Goal: Task Accomplishment & Management: Use online tool/utility

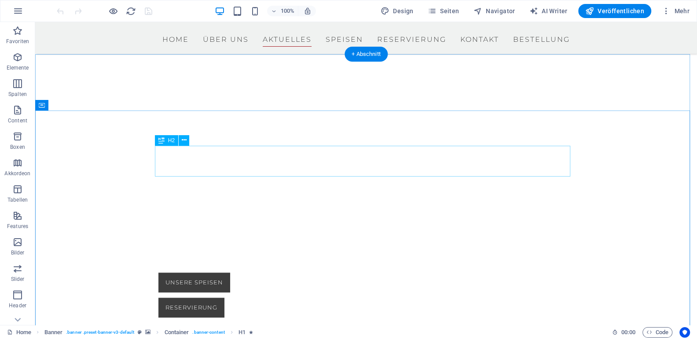
scroll to position [831, 0]
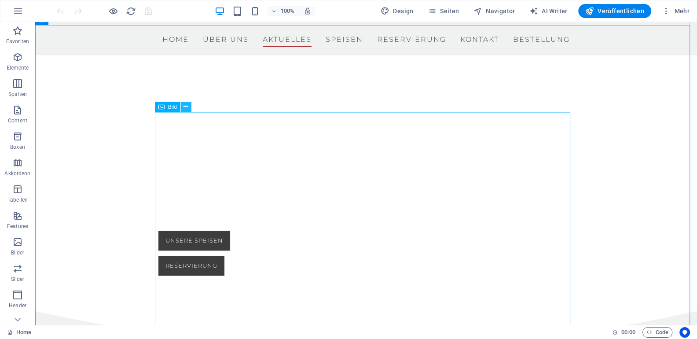
click at [185, 108] on icon at bounding box center [186, 106] width 5 height 9
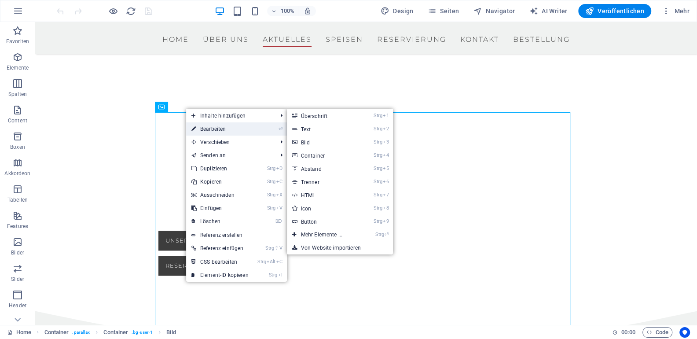
click at [210, 127] on link "⏎ Bearbeiten" at bounding box center [220, 128] width 68 height 13
select select "px"
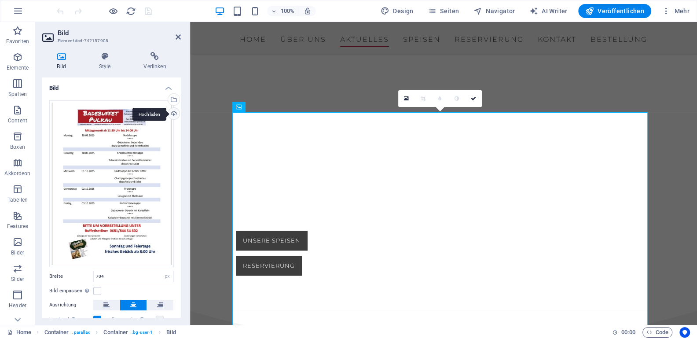
click at [171, 113] on div "Hochladen" at bounding box center [172, 114] width 13 height 13
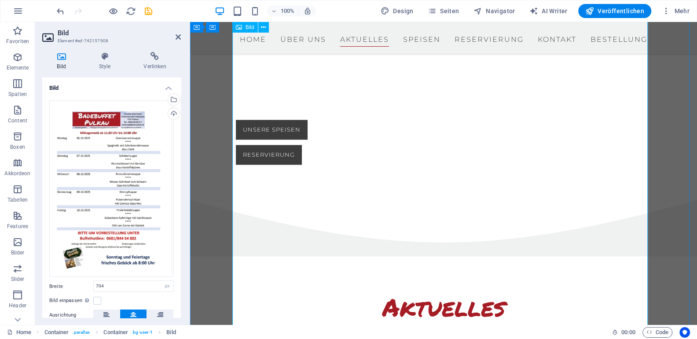
scroll to position [929, 0]
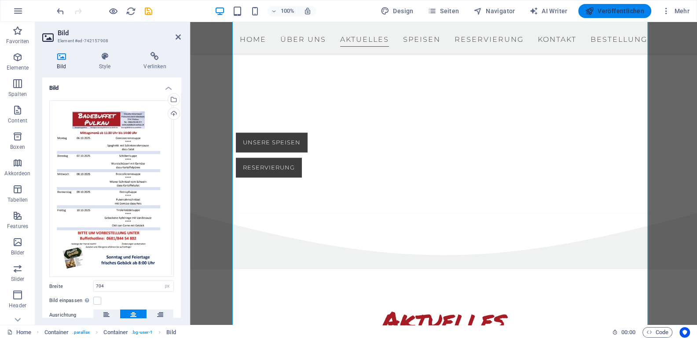
click at [617, 13] on span "Veröffentlichen" at bounding box center [615, 11] width 59 height 9
checkbox input "false"
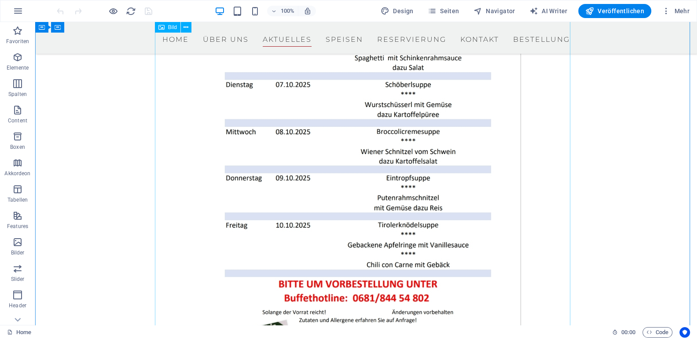
scroll to position [1272, 0]
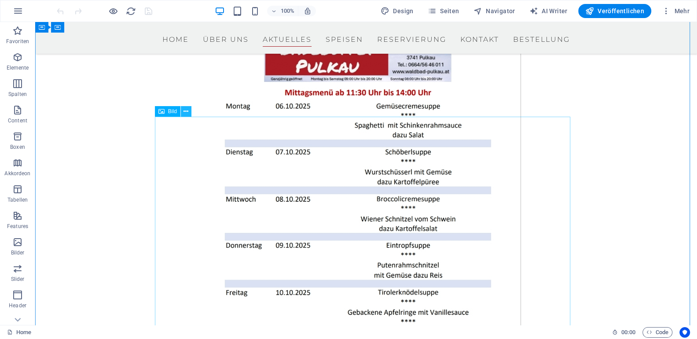
click at [186, 113] on icon at bounding box center [186, 111] width 5 height 9
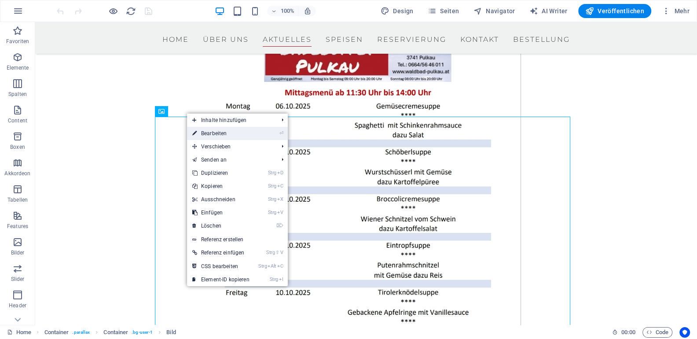
click at [214, 134] on link "⏎ Bearbeiten" at bounding box center [221, 133] width 68 height 13
select select "px"
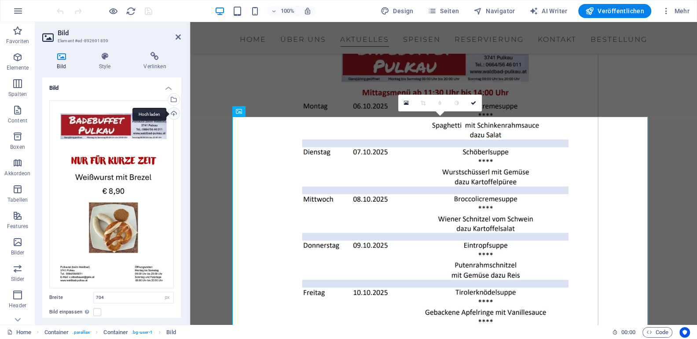
click at [173, 113] on div "Hochladen" at bounding box center [172, 114] width 13 height 13
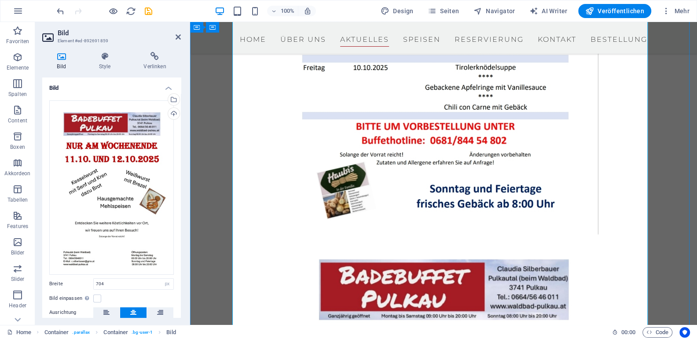
scroll to position [1516, 0]
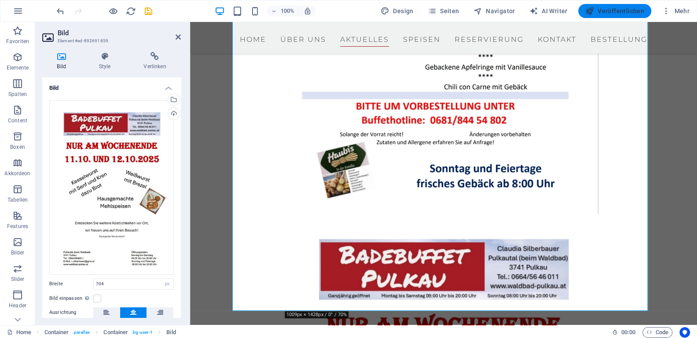
click at [614, 9] on span "Veröffentlichen" at bounding box center [615, 11] width 59 height 9
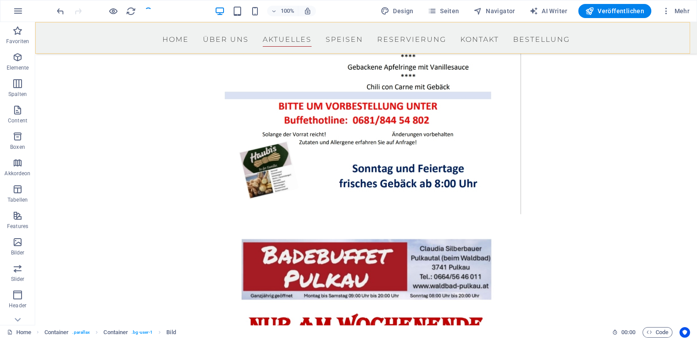
checkbox input "false"
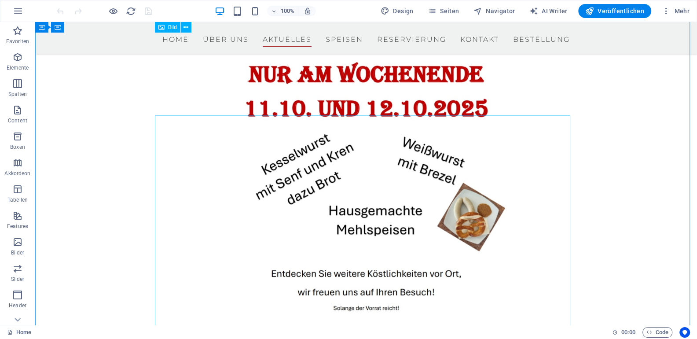
scroll to position [1712, 0]
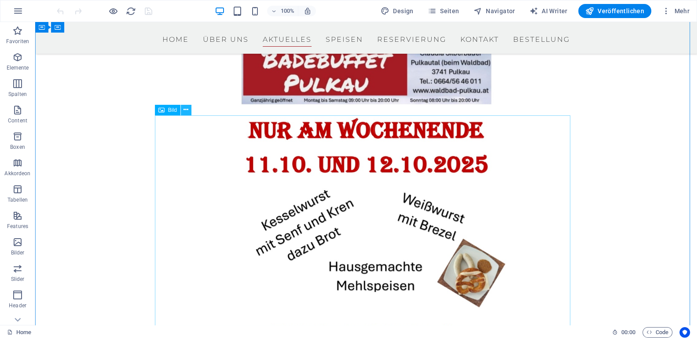
click at [185, 111] on icon at bounding box center [186, 109] width 5 height 9
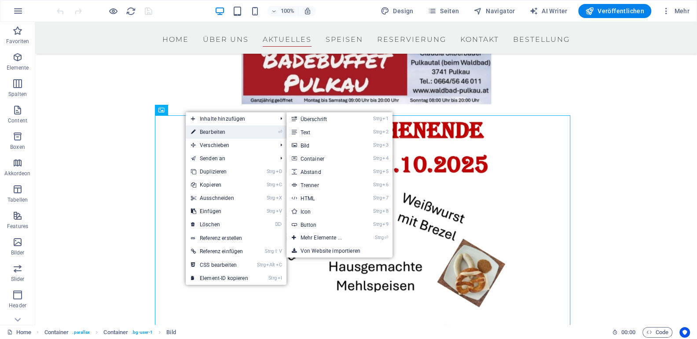
click at [196, 130] on link "⏎ Bearbeiten" at bounding box center [220, 131] width 68 height 13
select select "px"
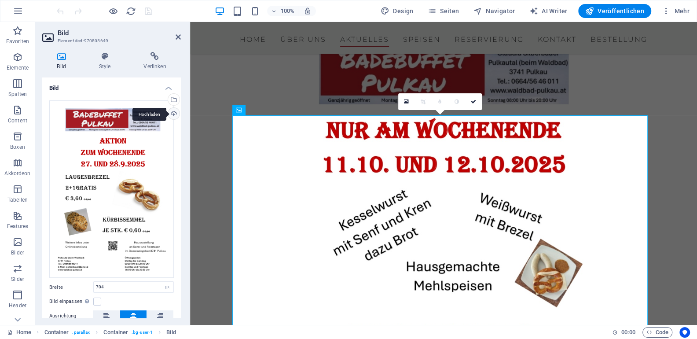
click at [173, 116] on div "Hochladen" at bounding box center [172, 114] width 13 height 13
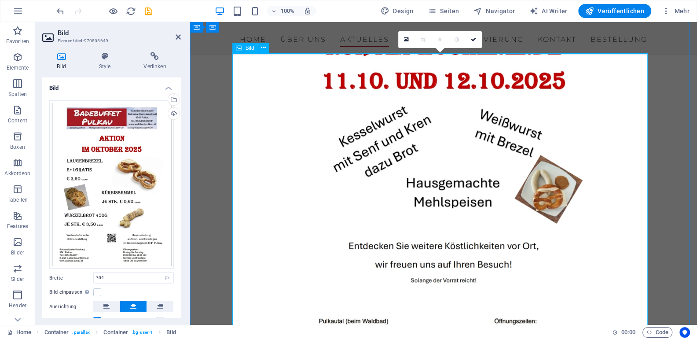
scroll to position [1810, 0]
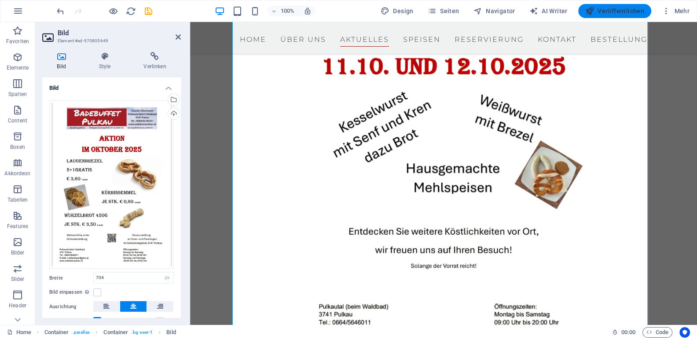
click at [608, 12] on span "Veröffentlichen" at bounding box center [615, 11] width 59 height 9
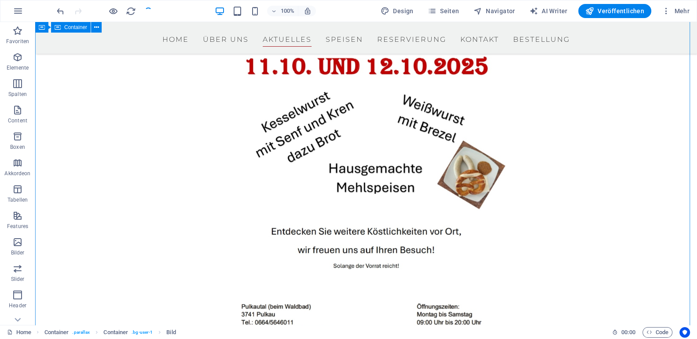
checkbox input "false"
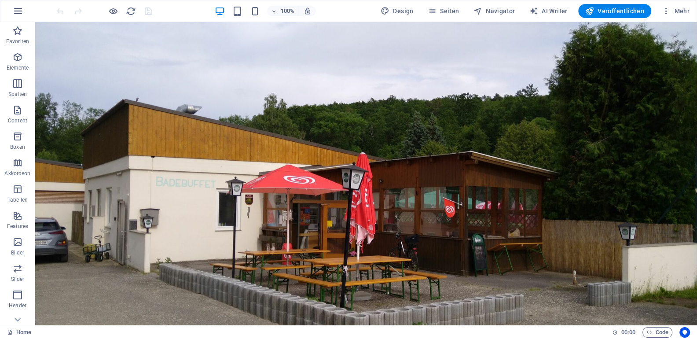
click at [13, 11] on icon "button" at bounding box center [18, 11] width 11 height 11
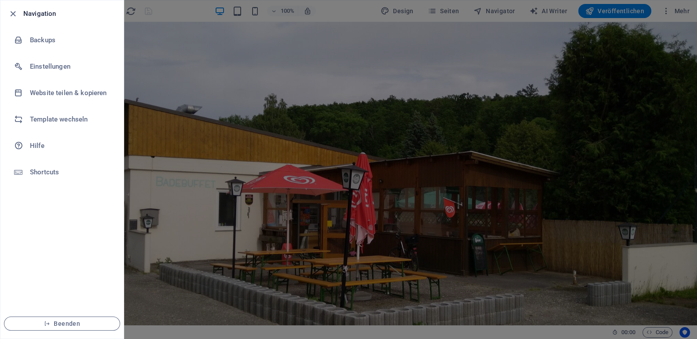
click at [293, 103] on div at bounding box center [348, 169] width 697 height 339
